Goal: Information Seeking & Learning: Learn about a topic

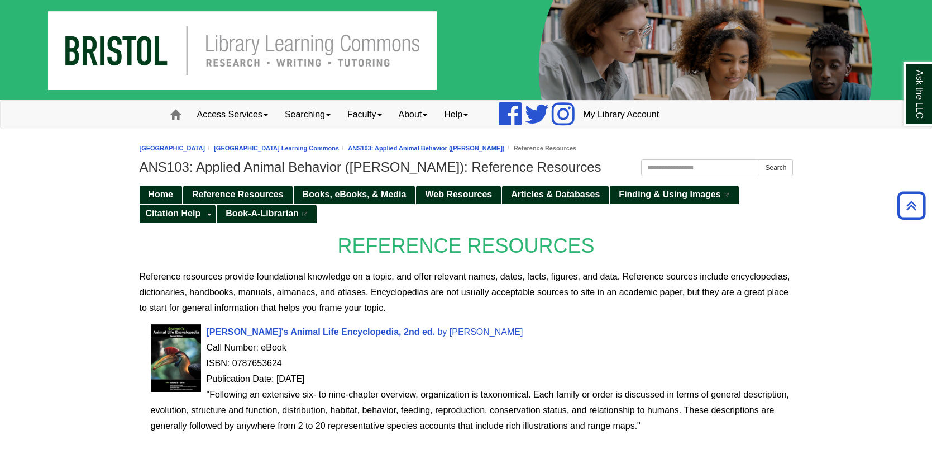
scroll to position [491, 0]
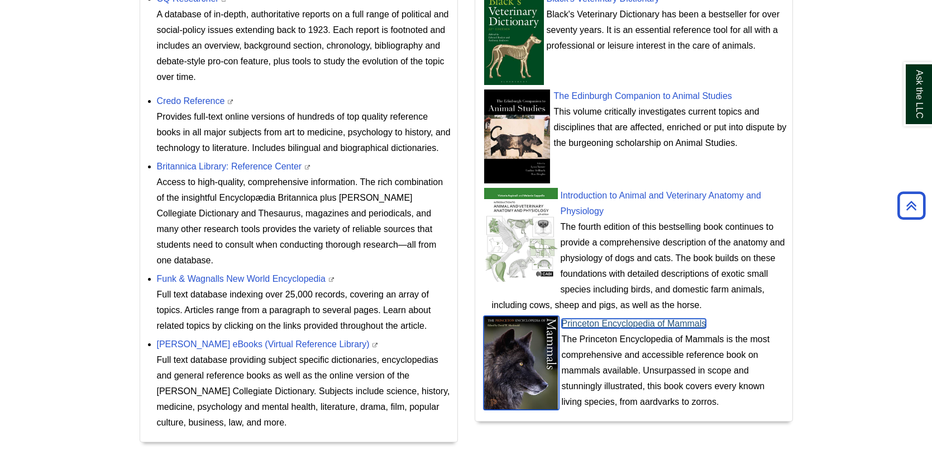
click at [578, 323] on link "Princeton Encyclopedia of Mammals" at bounding box center [634, 322] width 145 height 9
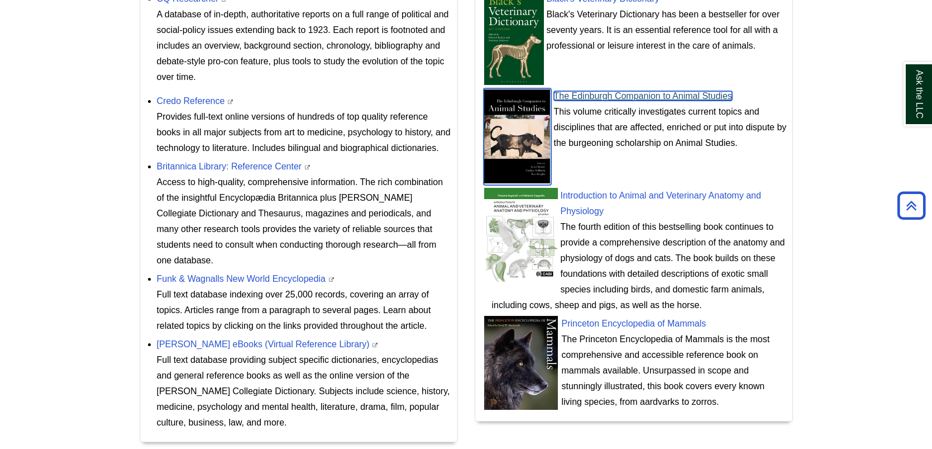
click at [605, 93] on link "The Edinburgh Companion to Animal Studies" at bounding box center [643, 95] width 178 height 9
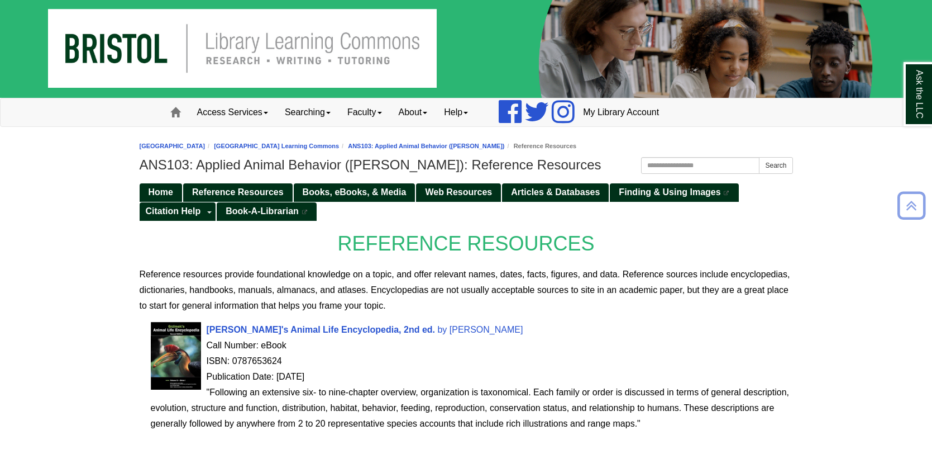
scroll to position [0, 0]
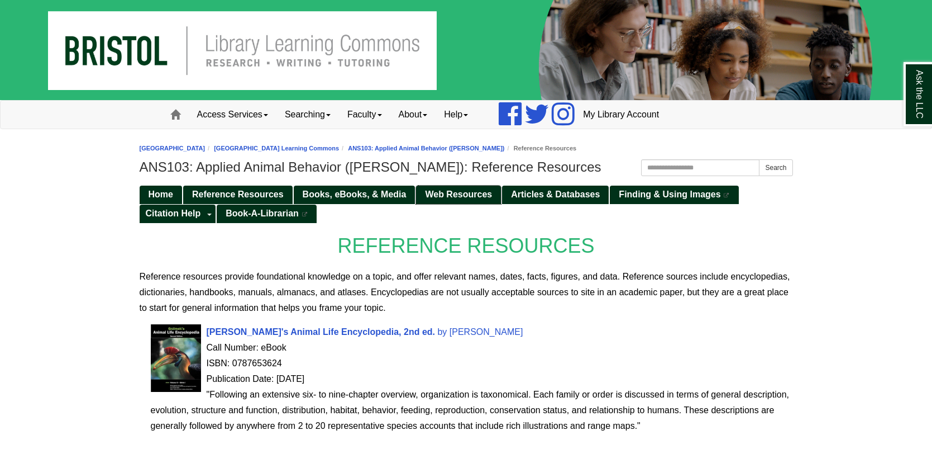
click at [450, 191] on span "Web Resources" at bounding box center [458, 193] width 67 height 9
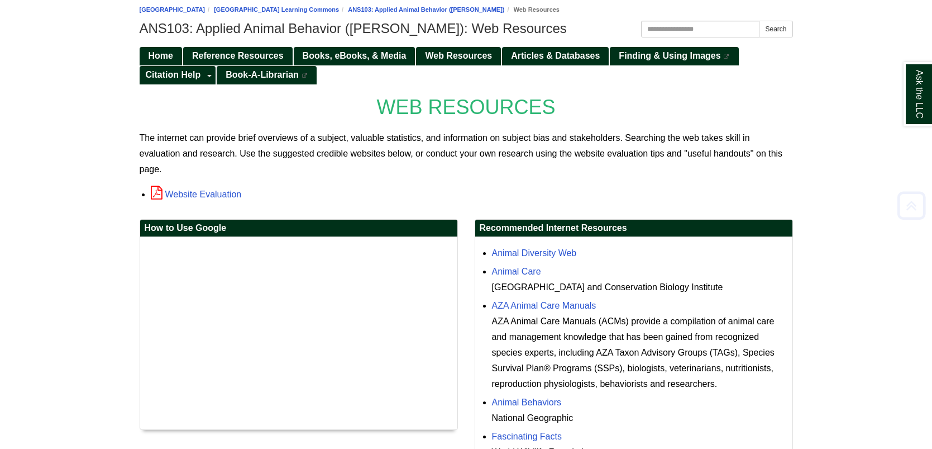
scroll to position [201, 0]
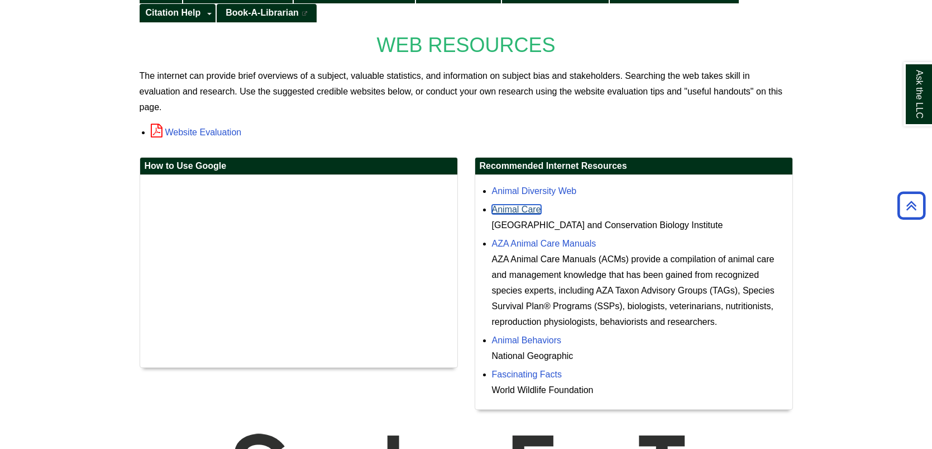
click at [529, 204] on link "Animal Care" at bounding box center [516, 208] width 49 height 9
click at [526, 369] on link "Fascinating Facts" at bounding box center [527, 373] width 70 height 9
click at [544, 239] on link "AZA Animal Care Manuals" at bounding box center [544, 243] width 104 height 9
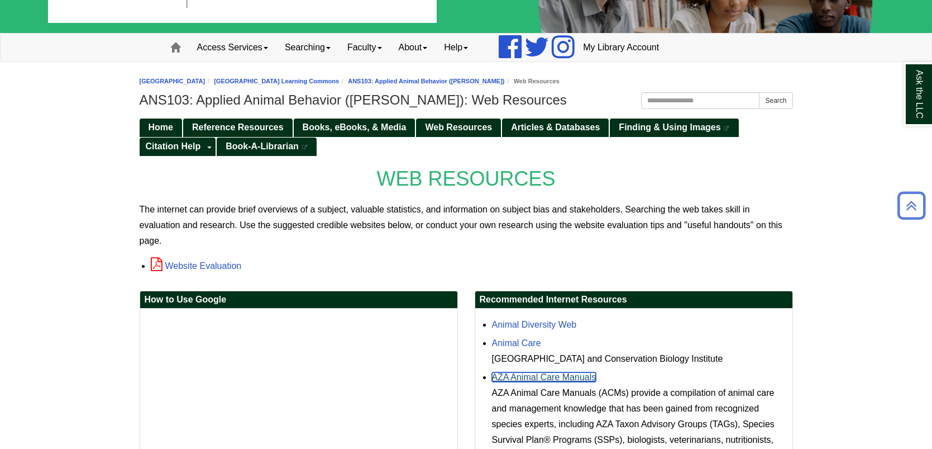
scroll to position [66, 0]
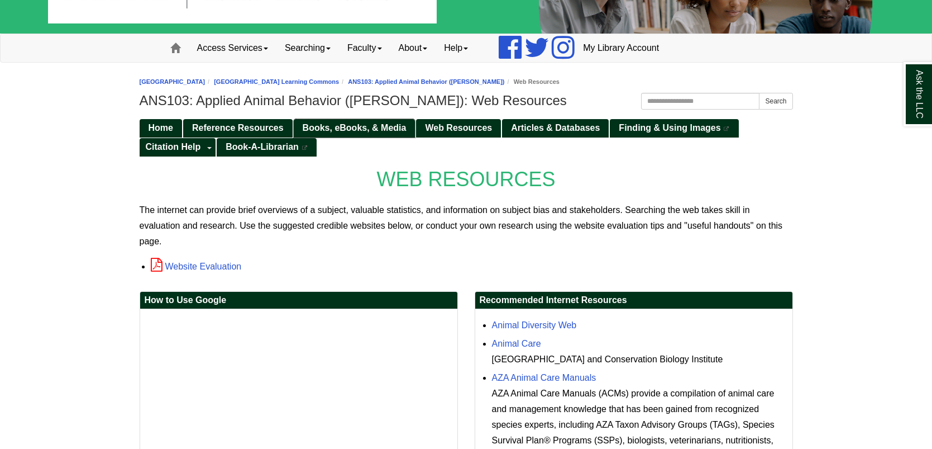
click at [401, 123] on span "Books, eBooks, & Media" at bounding box center [355, 127] width 104 height 9
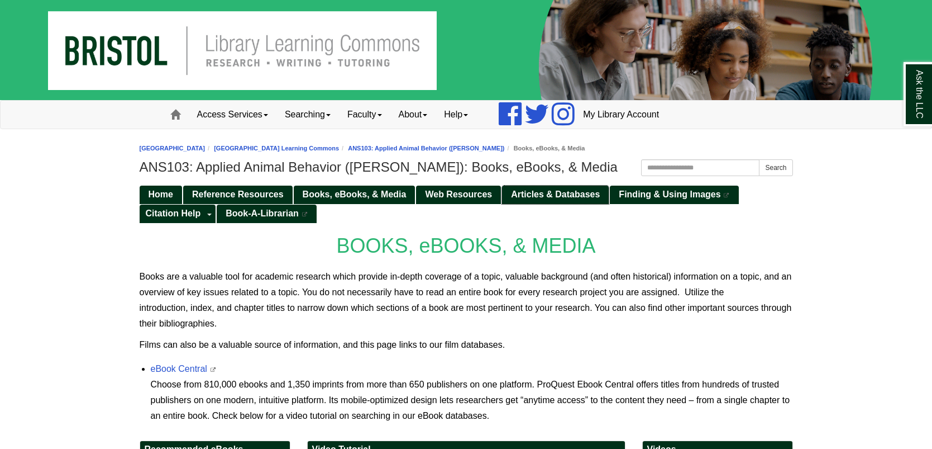
click at [525, 194] on span "Articles & Databases" at bounding box center [555, 193] width 89 height 9
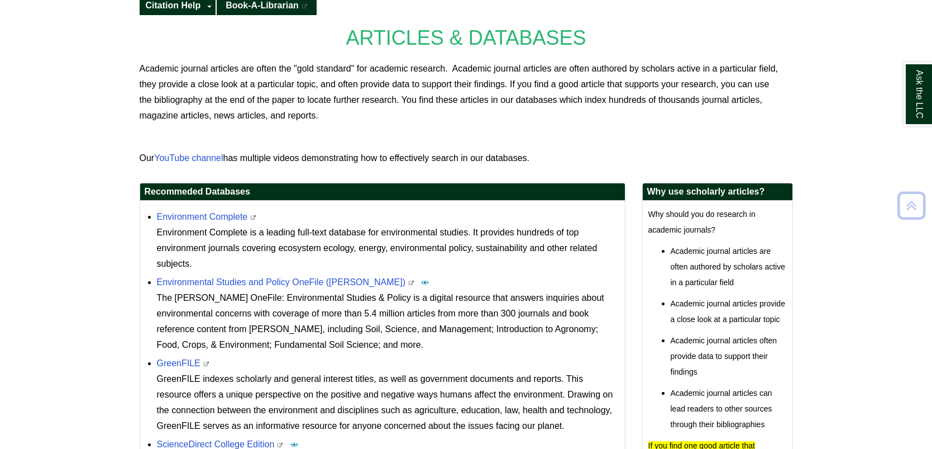
scroll to position [245, 0]
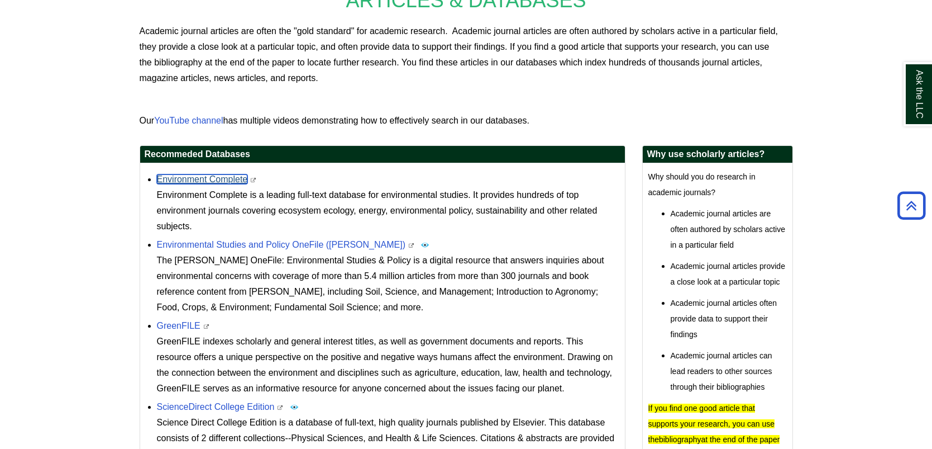
click at [230, 177] on link "Environment Complete" at bounding box center [202, 178] width 91 height 9
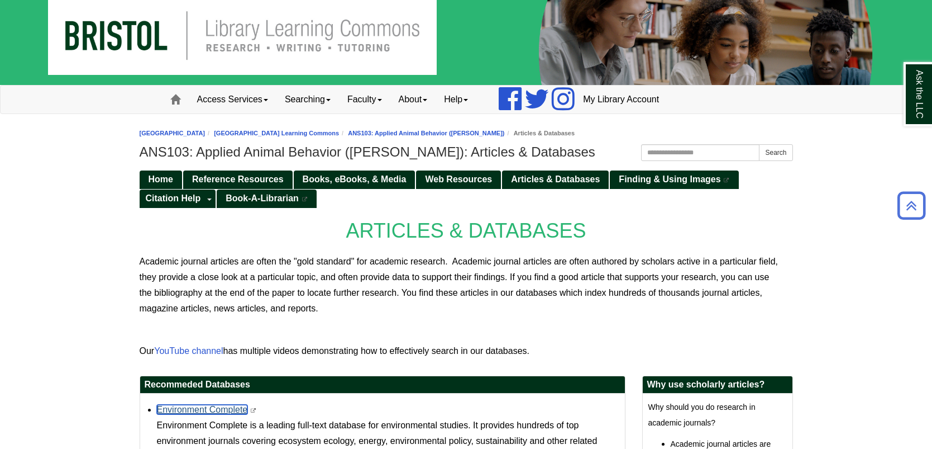
scroll to position [0, 0]
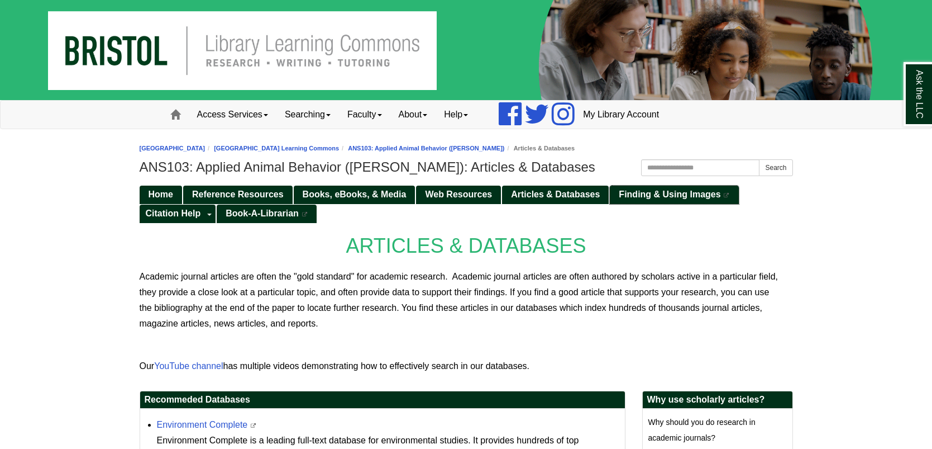
click at [641, 201] on link "Finding & Using Images This link opens in a new window" at bounding box center [674, 194] width 128 height 18
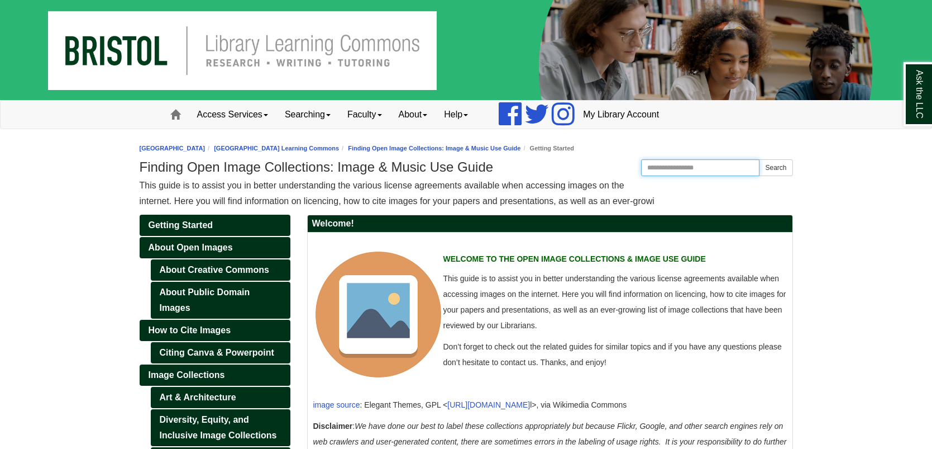
click at [679, 163] on input "Search this Guide" at bounding box center [700, 167] width 119 height 17
type input "*****"
click at [759, 159] on button "Search" at bounding box center [776, 167] width 34 height 17
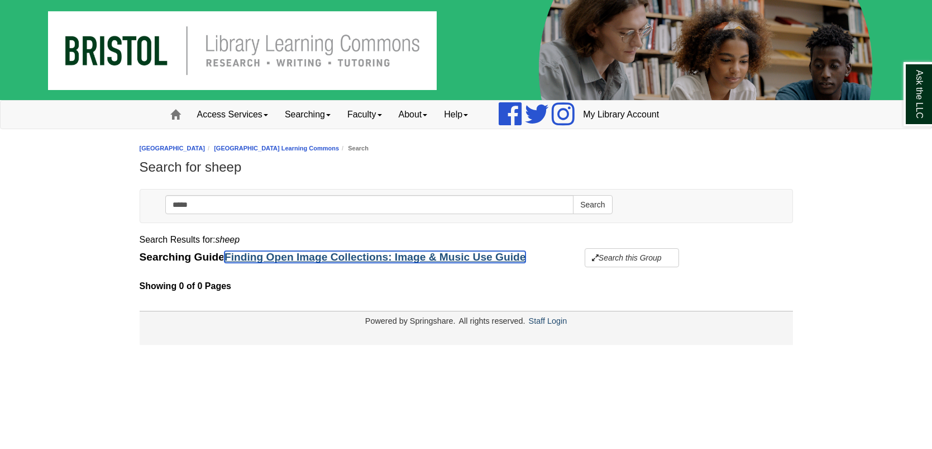
click at [418, 258] on link "Finding Open Image Collections: Image & Music Use Guide" at bounding box center [375, 257] width 301 height 12
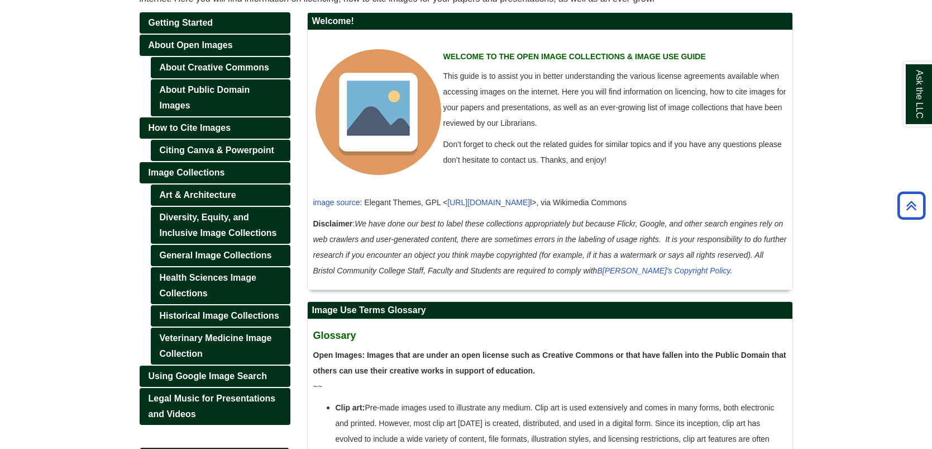
scroll to position [201, 0]
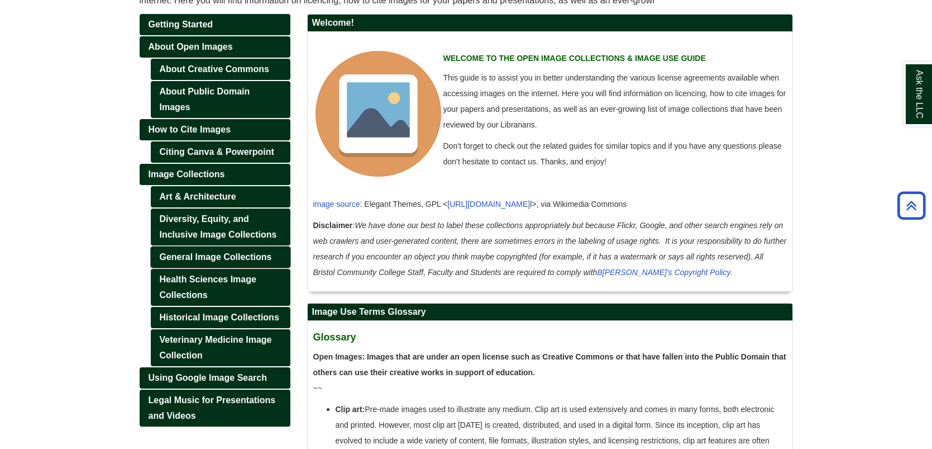
click at [188, 254] on link "General Image Collections" at bounding box center [221, 256] width 140 height 21
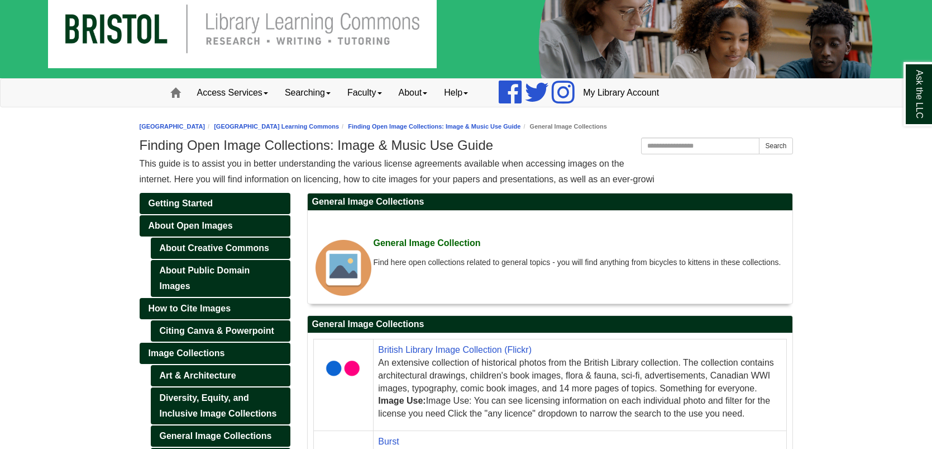
scroll to position [44, 0]
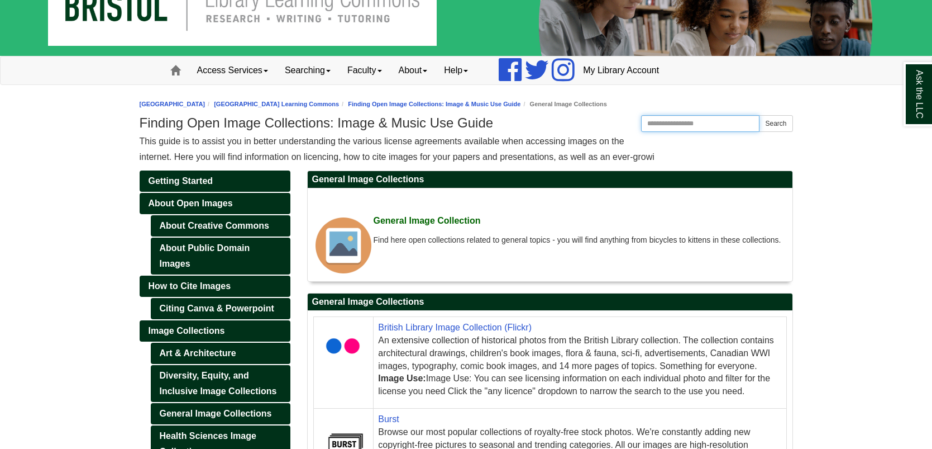
click at [664, 126] on input "Search this Guide" at bounding box center [700, 123] width 119 height 17
type input "*****"
click at [759, 115] on button "Search" at bounding box center [776, 123] width 34 height 17
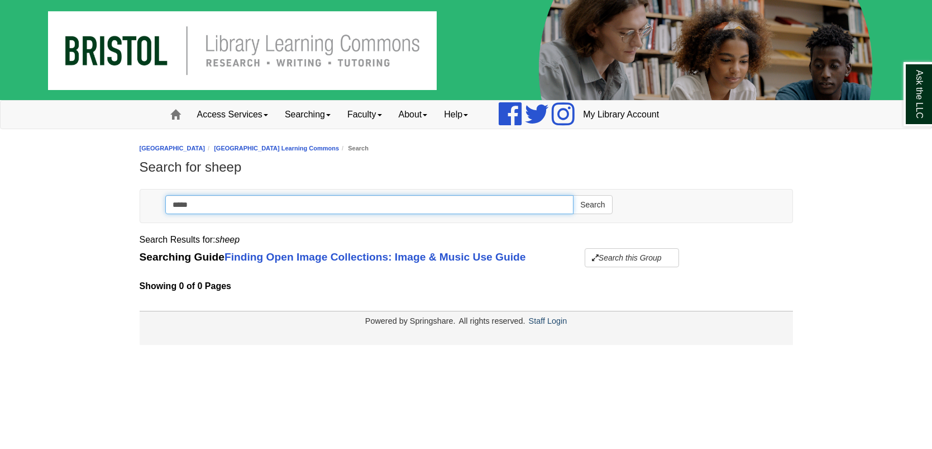
click at [502, 200] on input "*****" at bounding box center [369, 204] width 409 height 19
type input "**********"
click at [573, 195] on button "Search" at bounding box center [592, 204] width 39 height 19
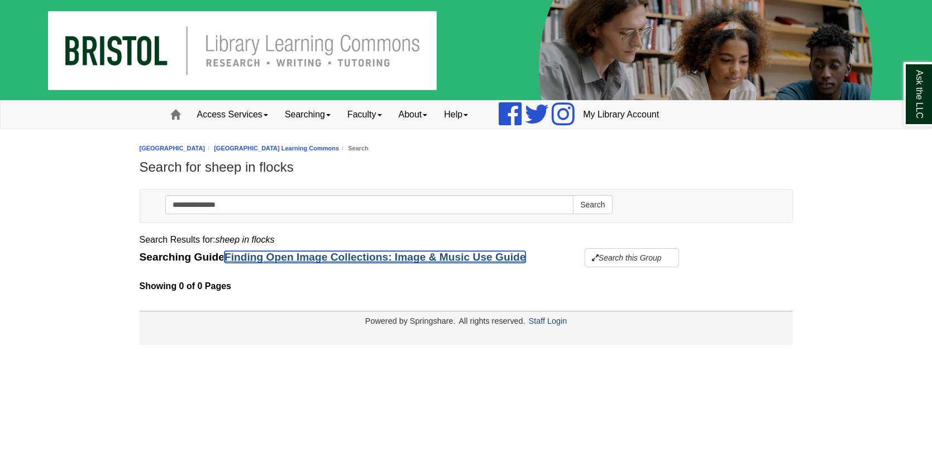
click at [430, 260] on link "Finding Open Image Collections: Image & Music Use Guide" at bounding box center [375, 257] width 301 height 12
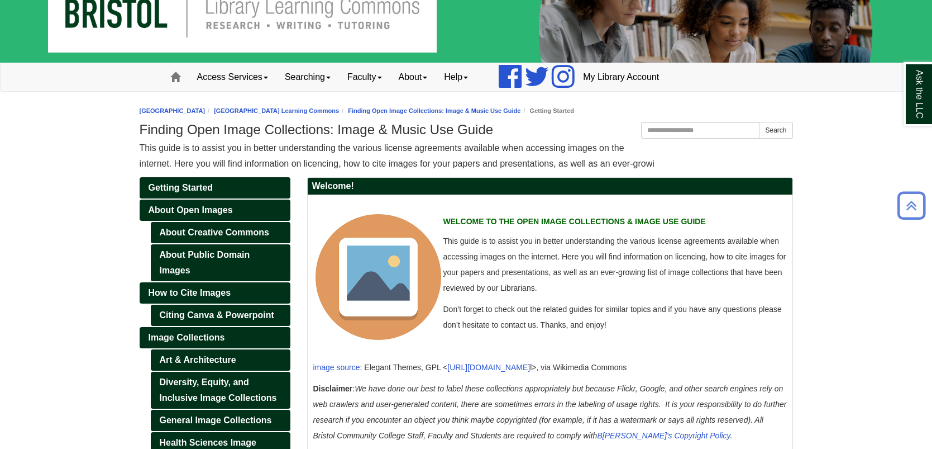
scroll to position [22, 0]
